Goal: Task Accomplishment & Management: Manage account settings

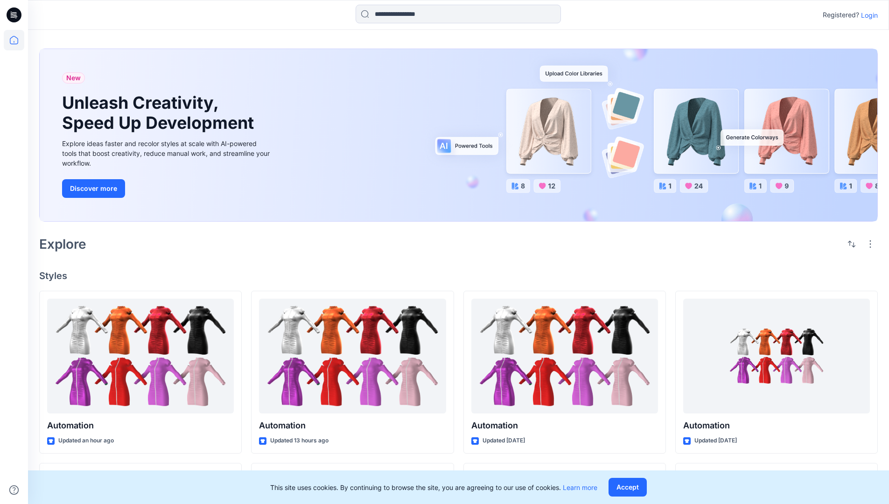
click at [867, 15] on p "Login" at bounding box center [869, 15] width 17 height 10
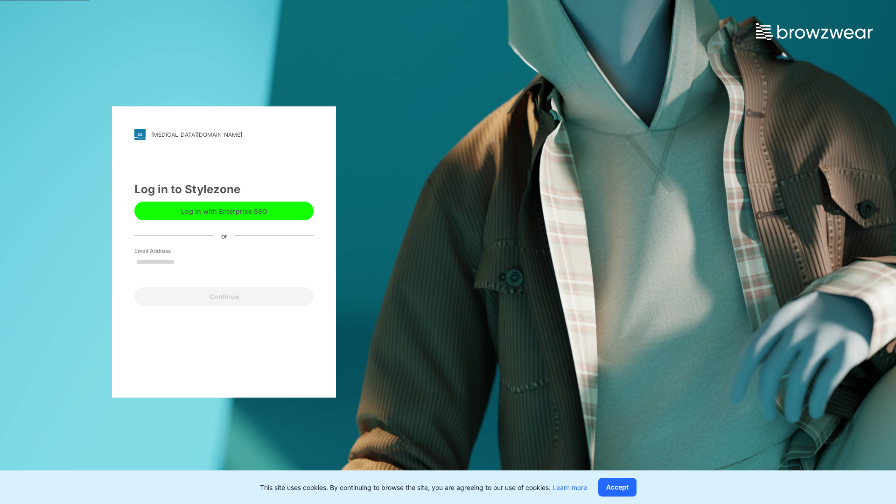
click at [184, 261] on input "Email Address" at bounding box center [223, 262] width 179 height 14
type input "**********"
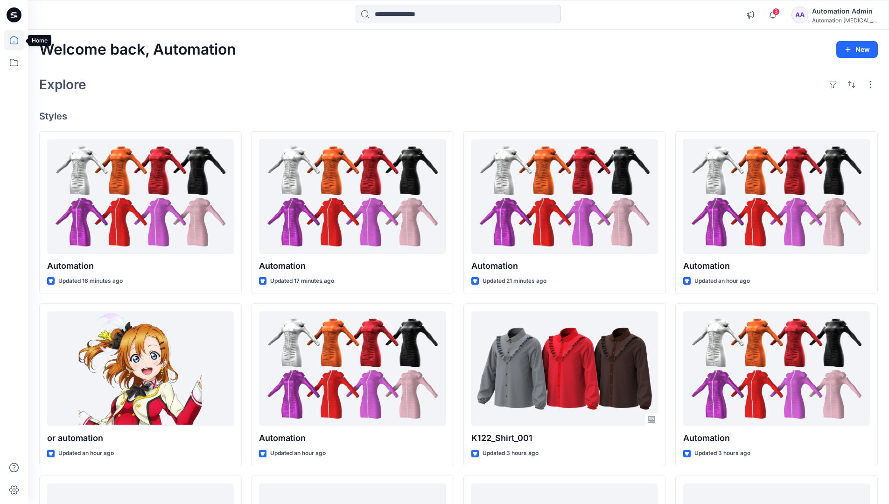
click at [18, 40] on icon at bounding box center [14, 40] width 8 height 8
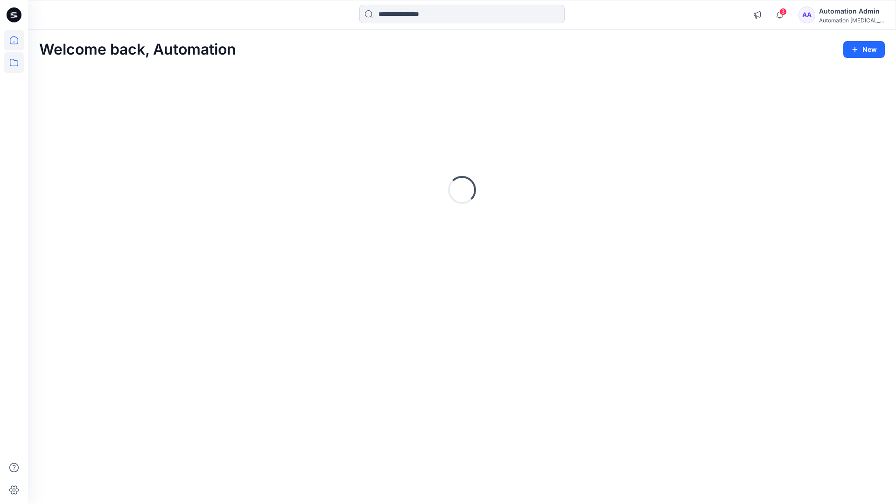
click at [14, 61] on icon at bounding box center [14, 62] width 21 height 21
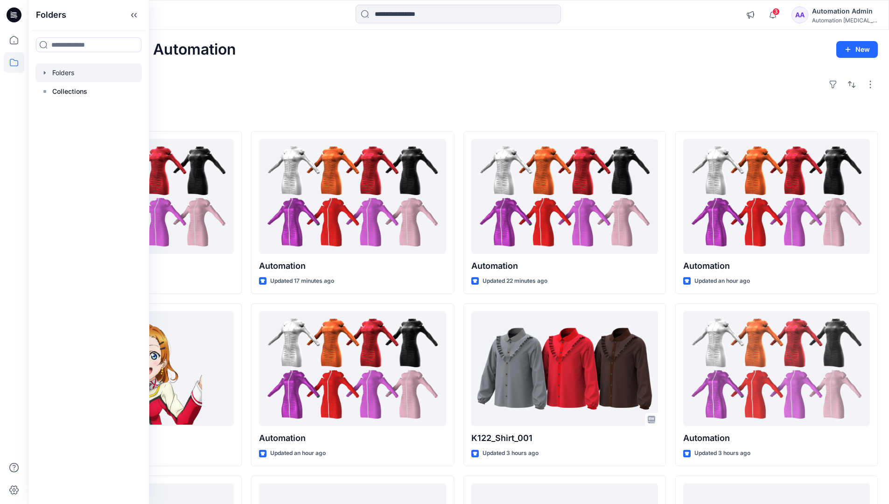
click at [58, 70] on div at bounding box center [88, 72] width 106 height 19
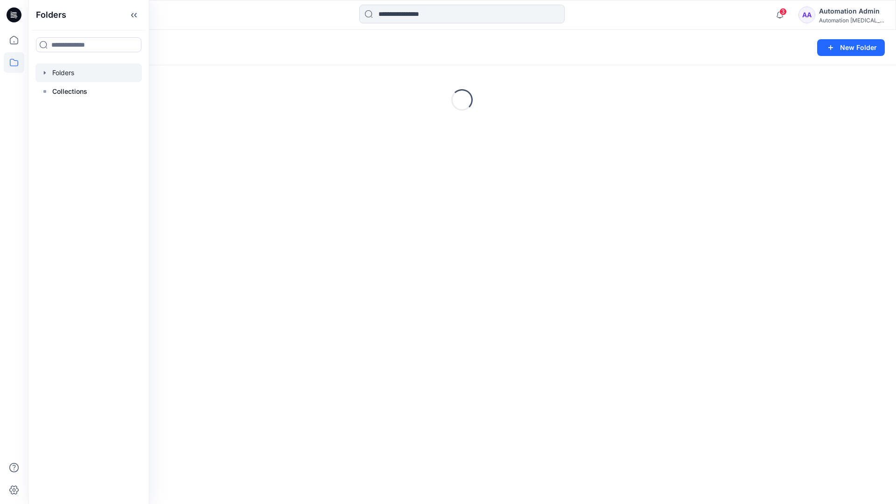
scroll to position [97, 0]
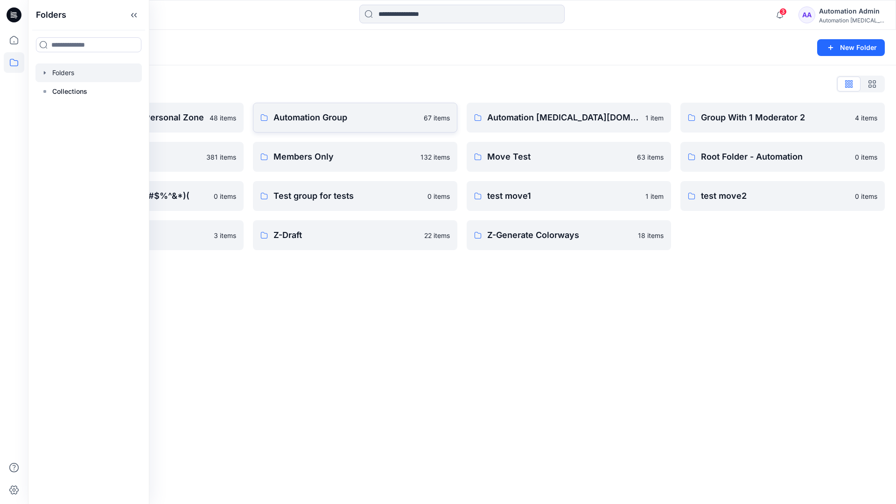
click at [316, 121] on p "Automation Group" at bounding box center [345, 117] width 145 height 13
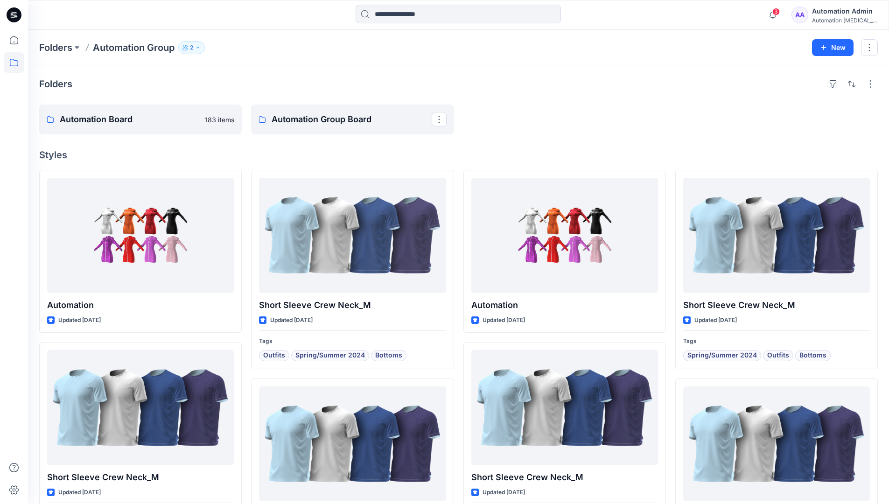
click at [201, 48] on icon "button" at bounding box center [198, 48] width 6 height 6
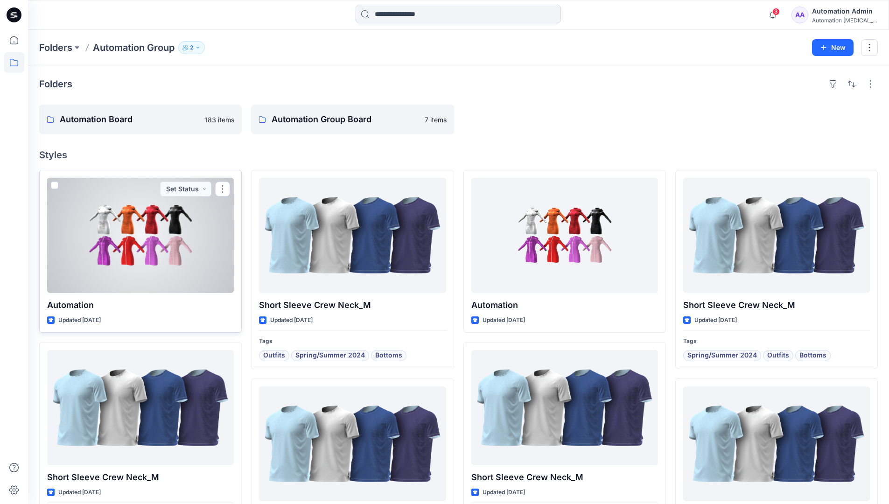
click at [203, 242] on div at bounding box center [140, 235] width 187 height 115
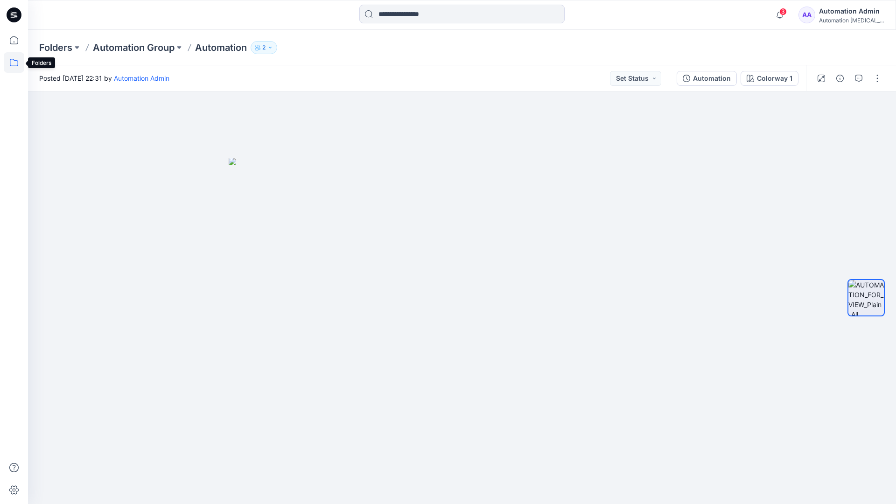
click at [8, 65] on icon at bounding box center [14, 62] width 21 height 21
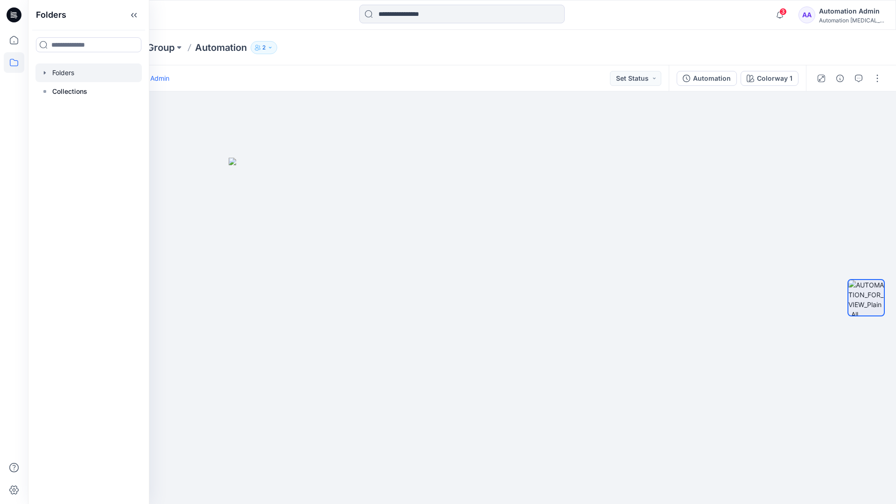
click at [55, 72] on div at bounding box center [88, 72] width 106 height 19
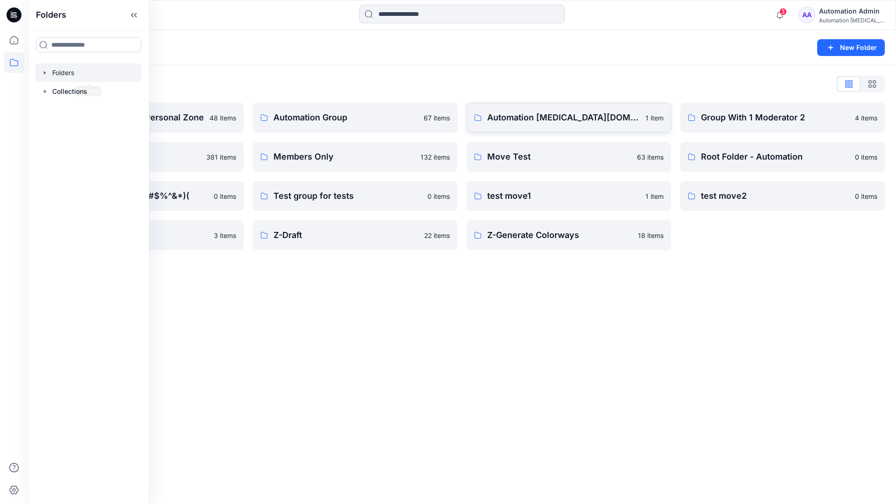
click at [544, 121] on p "Automation testim.io" at bounding box center [563, 117] width 153 height 13
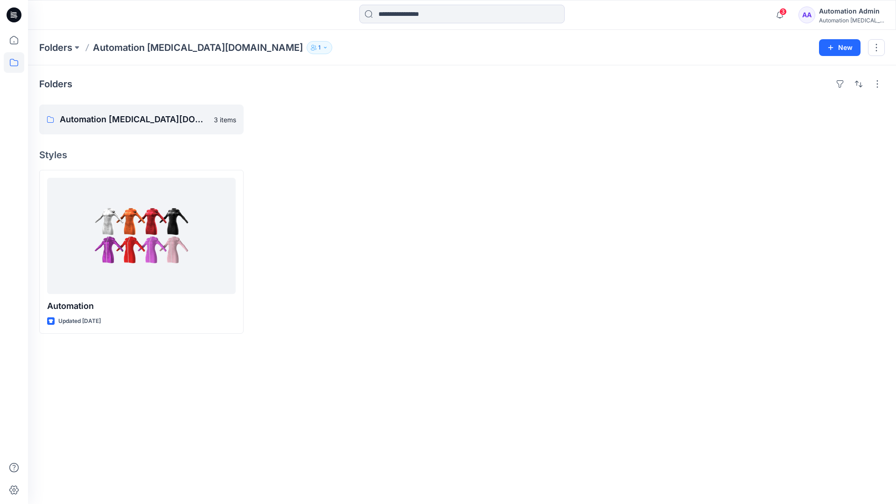
click at [322, 49] on icon "button" at bounding box center [325, 48] width 6 height 6
click at [839, 14] on div "Automation Admin" at bounding box center [851, 11] width 65 height 11
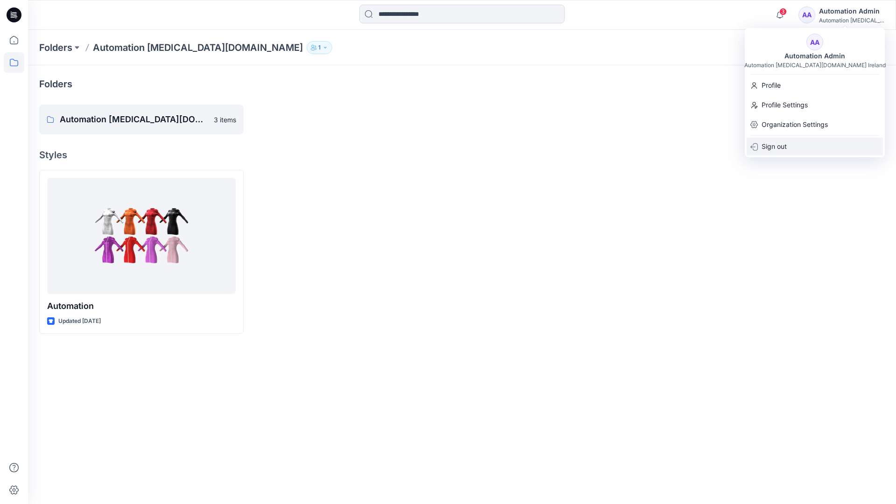
click at [789, 144] on div "Sign out" at bounding box center [815, 147] width 136 height 18
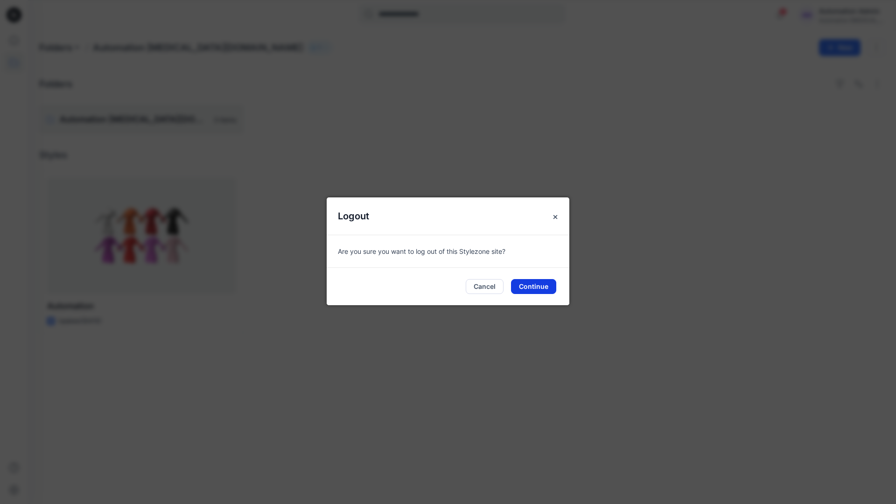
click at [536, 284] on button "Continue" at bounding box center [533, 286] width 45 height 15
